Goal: Task Accomplishment & Management: Use online tool/utility

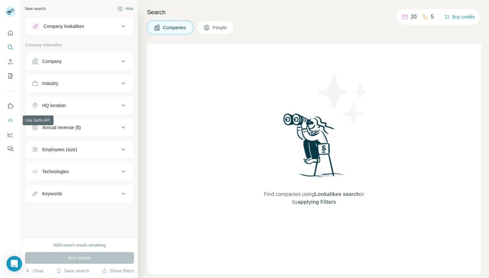
click at [9, 119] on icon "Use Surfe API" at bounding box center [10, 120] width 6 height 6
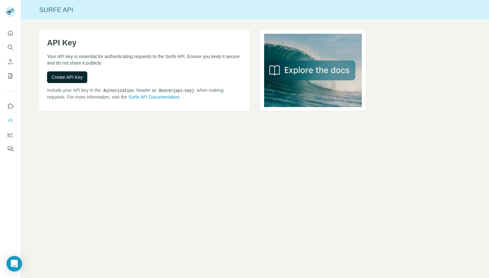
click at [69, 73] on button "Create API Key" at bounding box center [67, 77] width 40 height 12
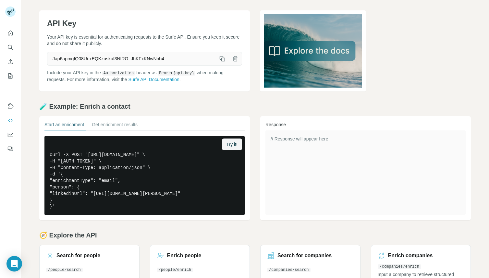
scroll to position [28, 0]
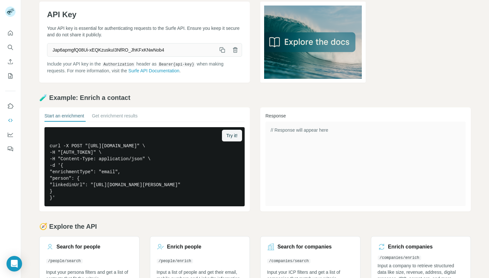
click at [223, 49] on icon "button" at bounding box center [223, 51] width 4 height 4
click at [217, 132] on button "button" at bounding box center [215, 136] width 12 height 12
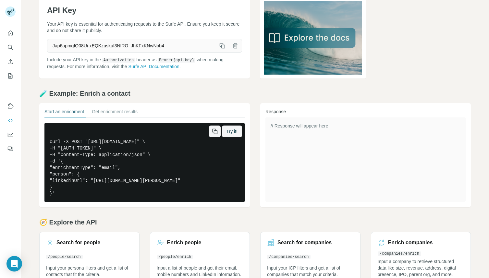
scroll to position [0, 0]
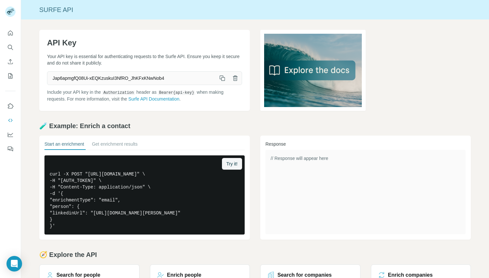
click at [223, 73] on button "button" at bounding box center [222, 78] width 13 height 13
